Goal: Information Seeking & Learning: Learn about a topic

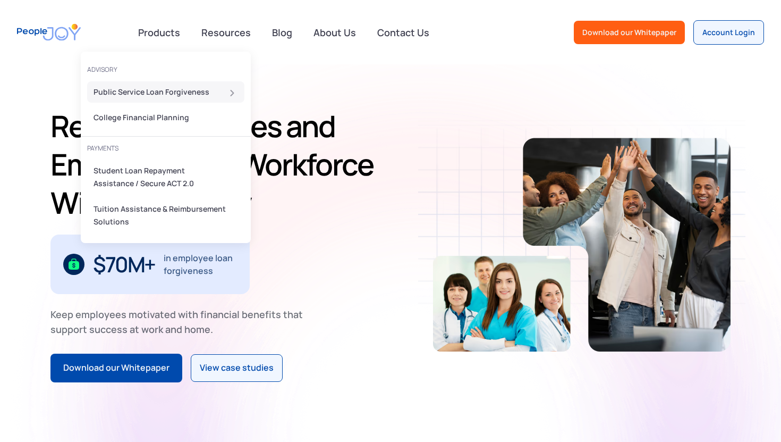
click at [139, 97] on div "Public Service Loan Forgiveness" at bounding box center [163, 92] width 138 height 13
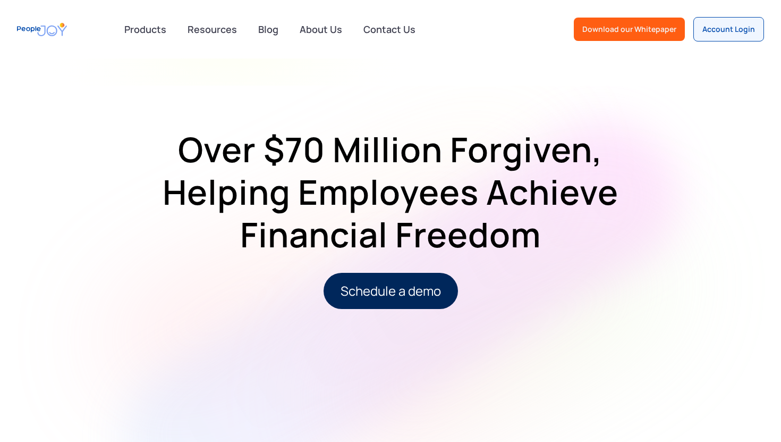
scroll to position [1151, 0]
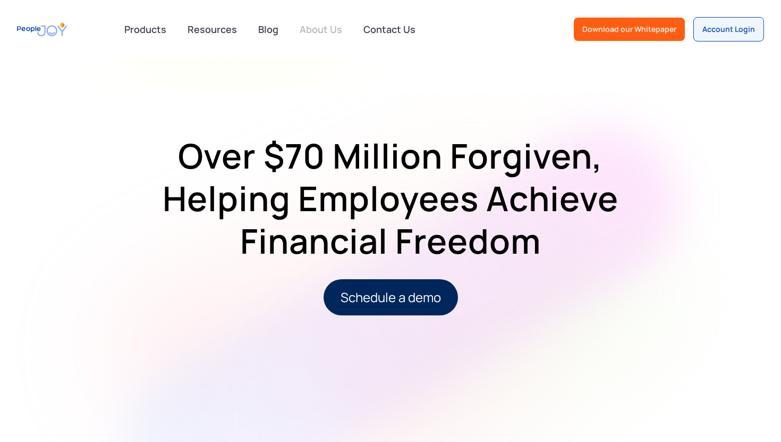
click at [324, 28] on link "About Us" at bounding box center [320, 29] width 55 height 23
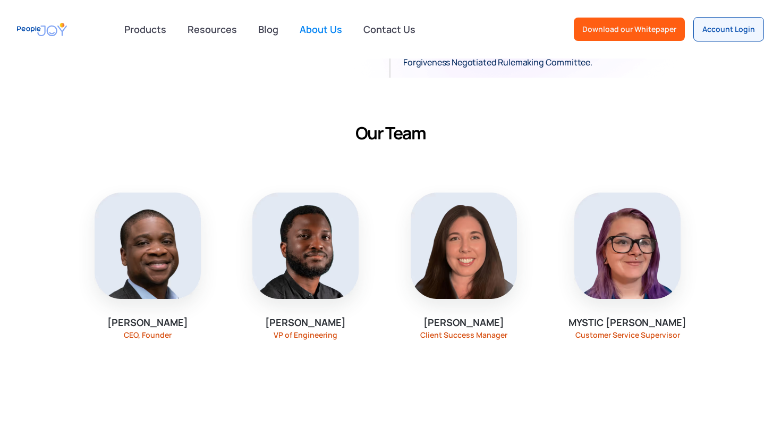
scroll to position [792, 0]
